Goal: Find specific page/section: Find specific page/section

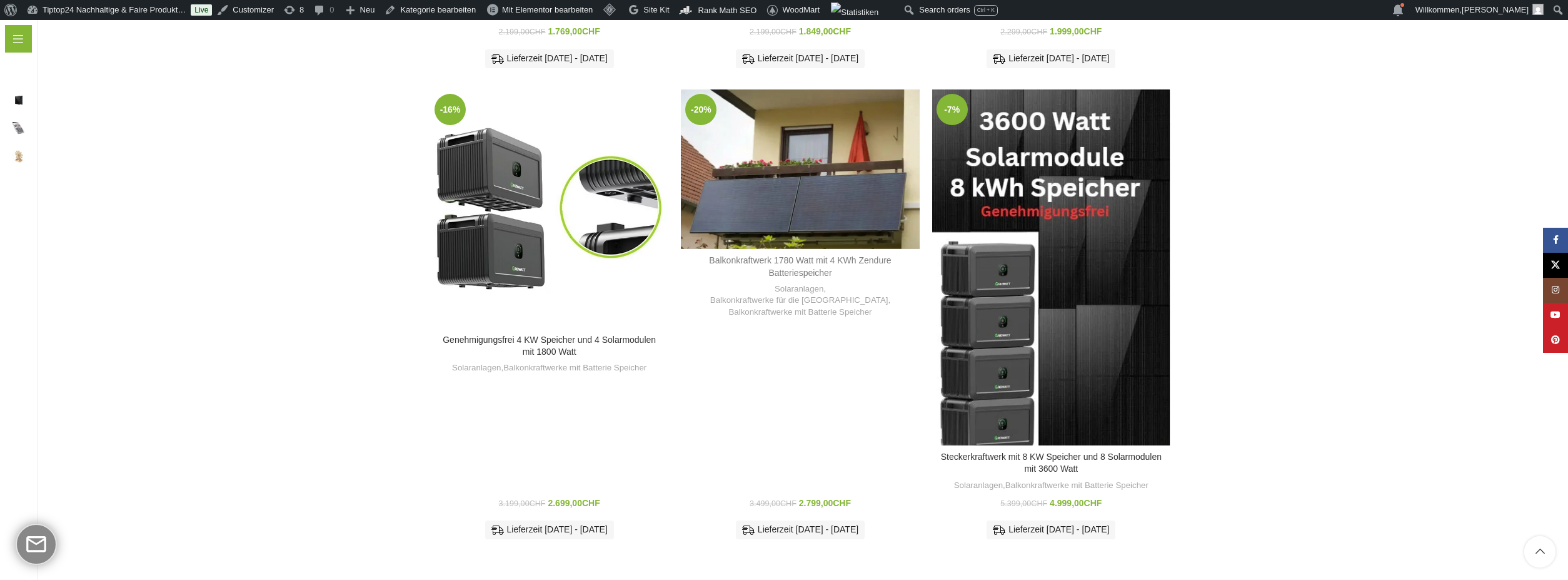
scroll to position [1192, 0]
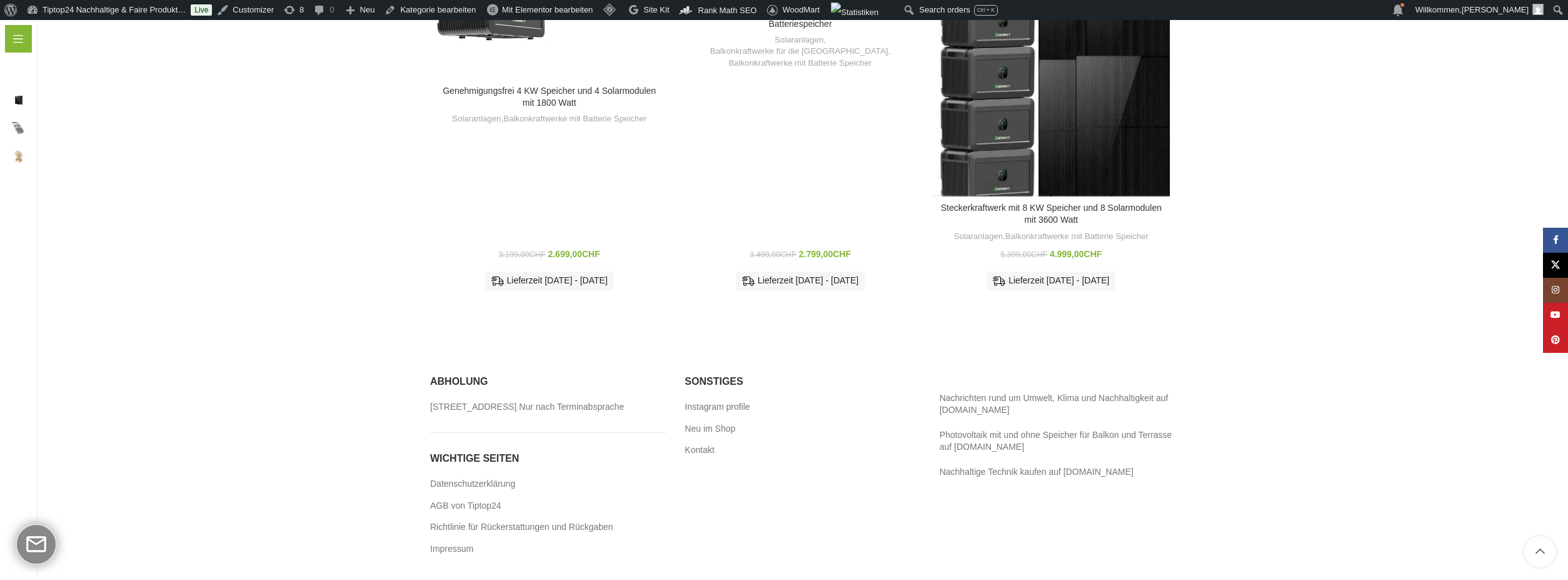
click at [1081, 202] on h3 "Steckerkraftwerk mit 8 KW Speicher und 8 Solarmodulen mit 3600 Watt" at bounding box center [1051, 214] width 226 height 25
click at [1071, 203] on link "Steckerkraftwerk mit 8 KW Speicher und 8 Solarmodulen mit 3600 Watt" at bounding box center [1051, 214] width 221 height 22
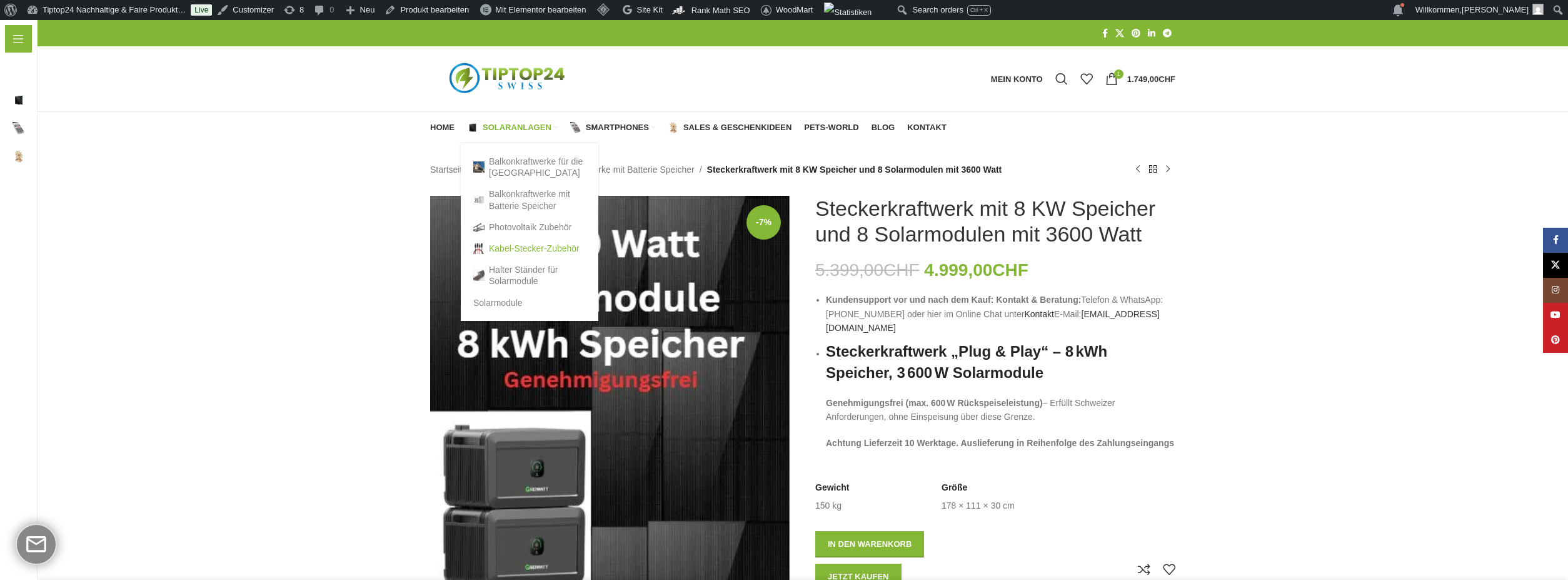
click at [516, 249] on link "Kabel-Stecker-Zubehör" at bounding box center [529, 248] width 112 height 21
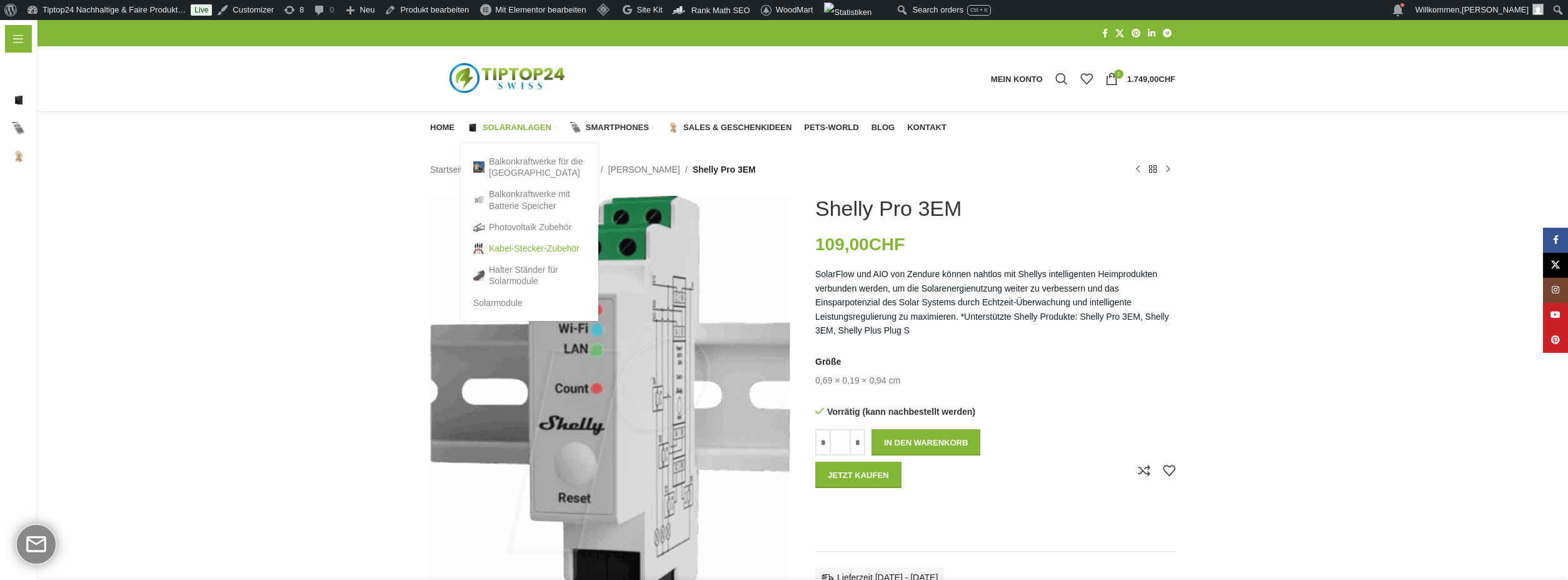
click at [515, 243] on link "Kabel-Stecker-Zubehör" at bounding box center [529, 248] width 112 height 21
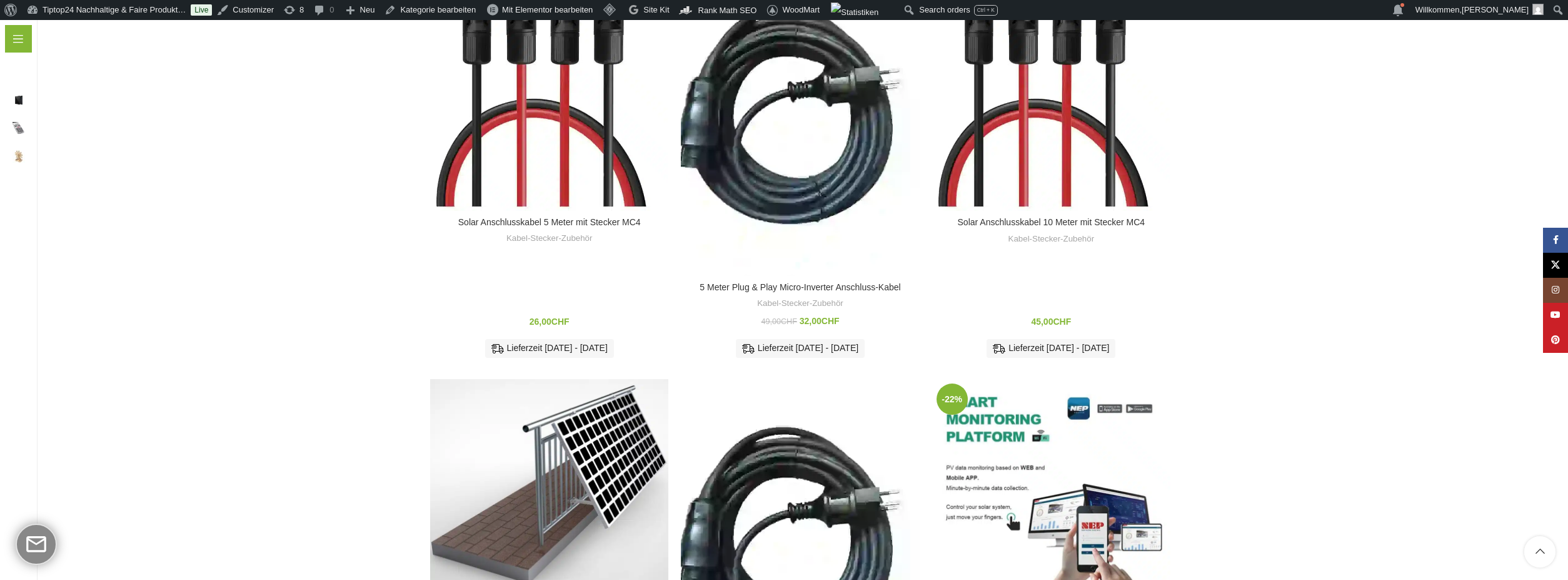
scroll to position [280, 0]
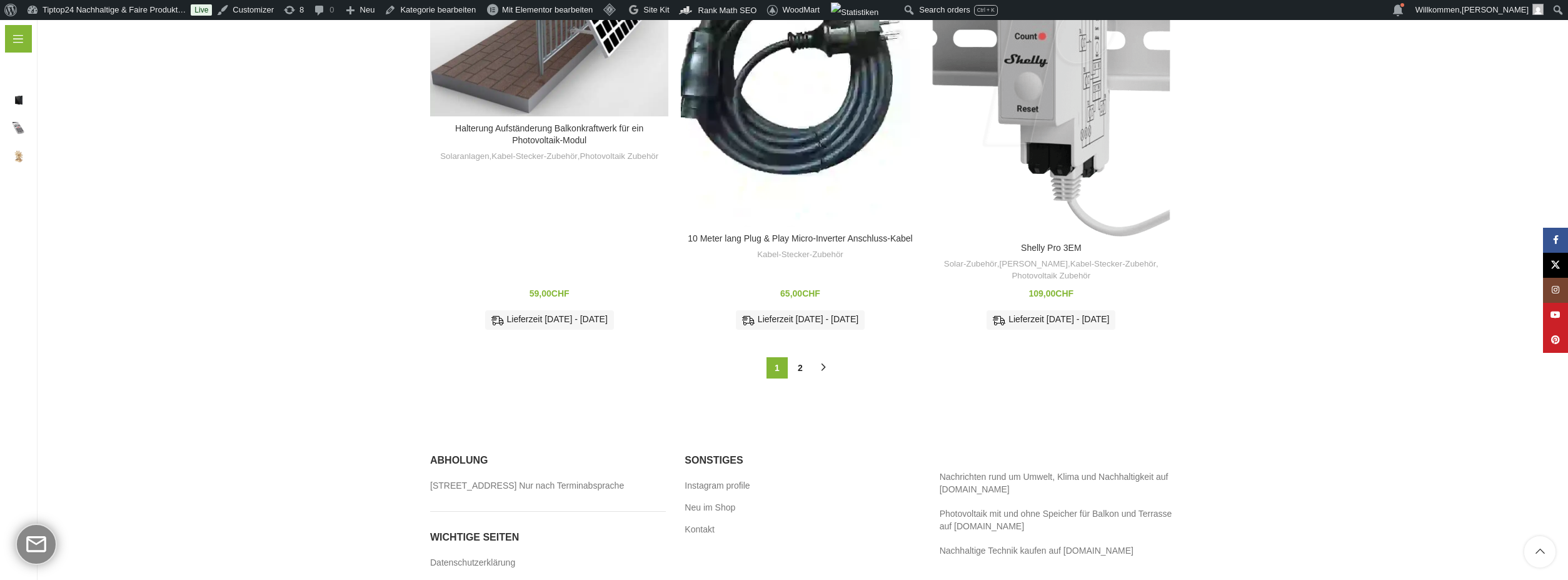
scroll to position [1251, 0]
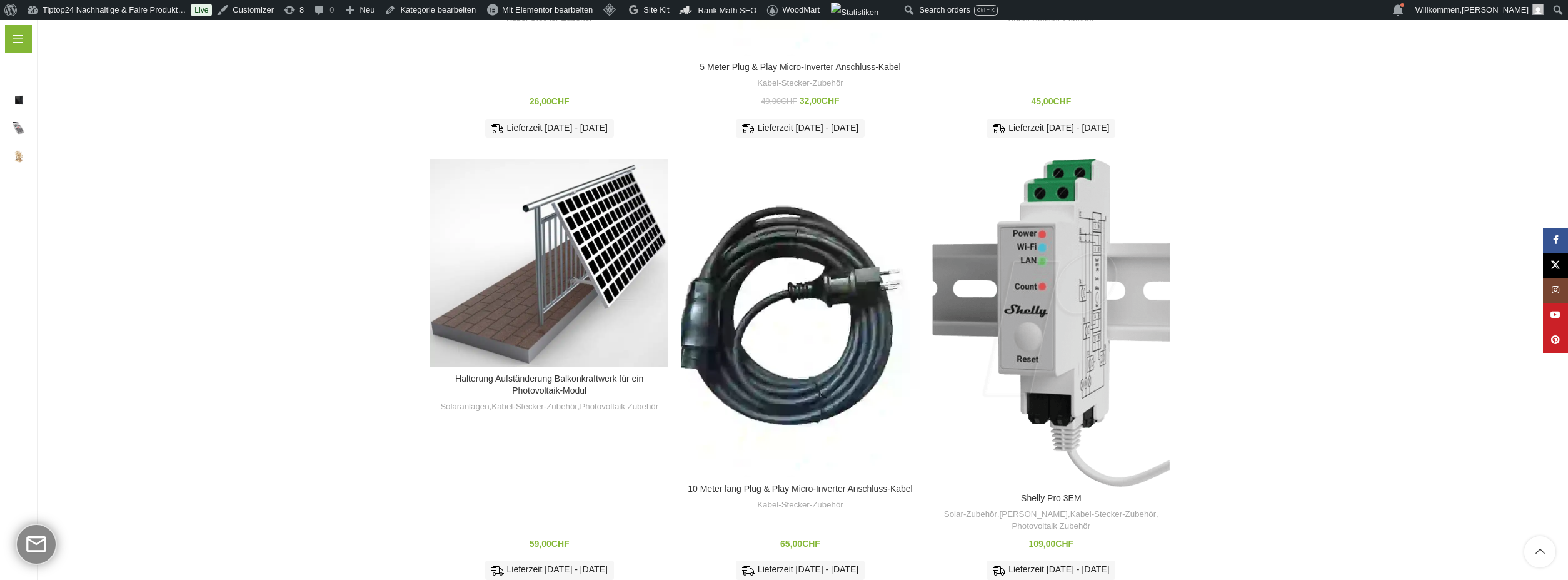
click at [1092, 313] on img "Shelly Pro 3EM" at bounding box center [1051, 322] width 238 height 328
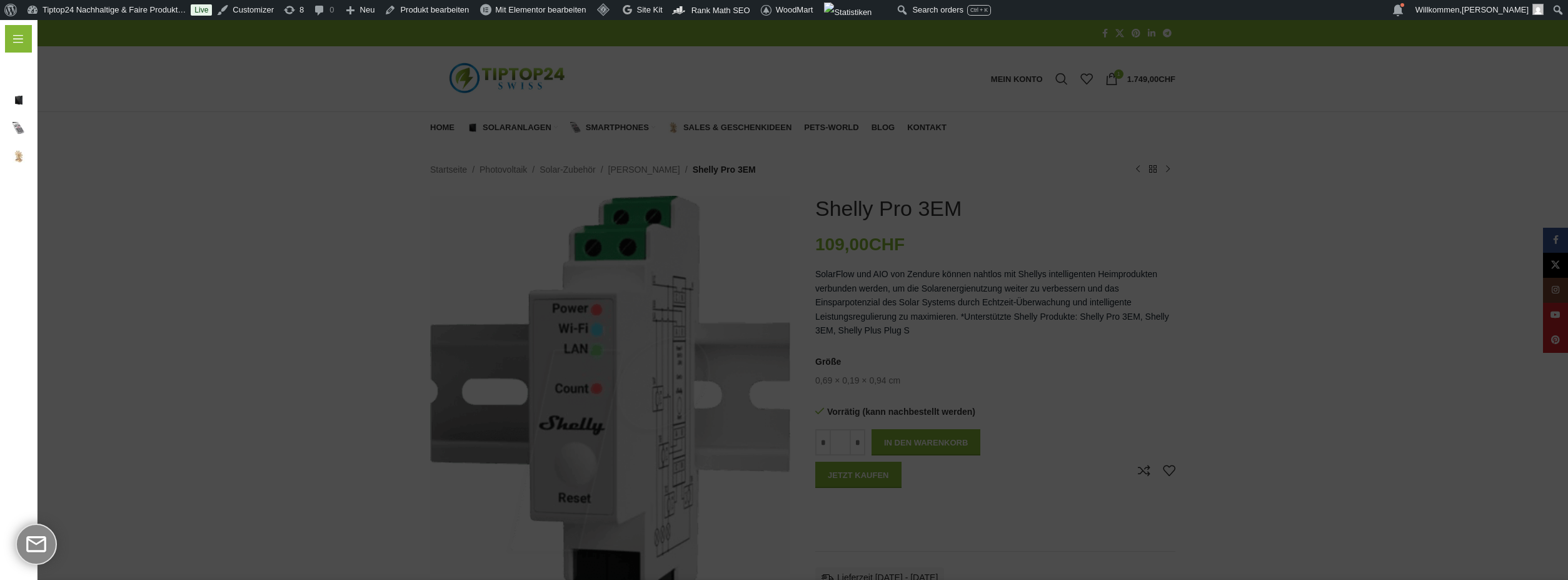
click at [30, 38] on span "Menü" at bounding box center [30, 39] width 0 height 14
click at [11, 39] on div "Menü" at bounding box center [18, 39] width 27 height 28
click at [15, 40] on div "Menü" at bounding box center [18, 39] width 27 height 28
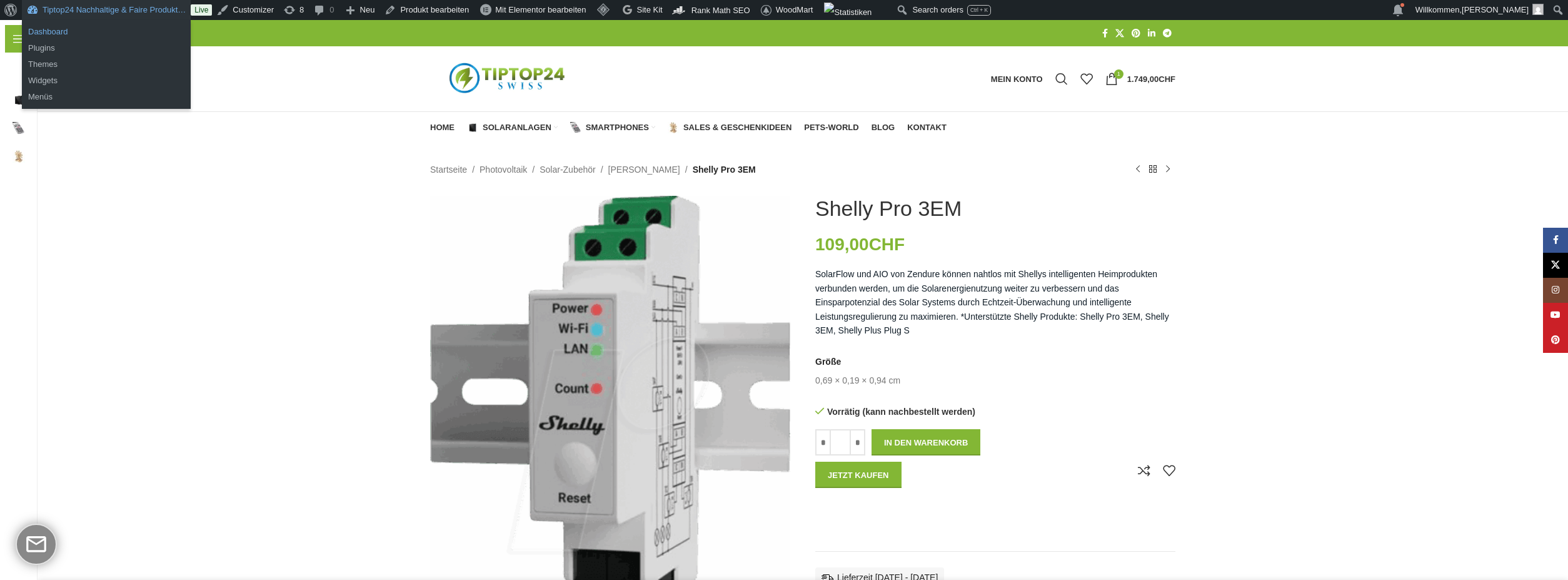
click at [46, 25] on link "Dashboard" at bounding box center [107, 32] width 169 height 16
